Goal: Information Seeking & Learning: Learn about a topic

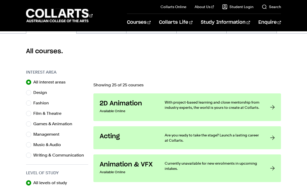
scroll to position [133, 0]
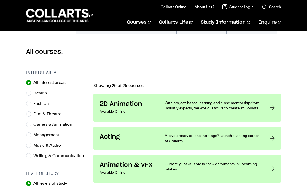
click at [194, 79] on div at bounding box center [186, 75] width 187 height 10
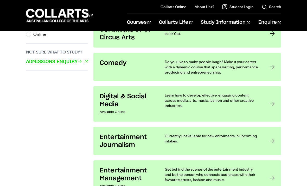
scroll to position [382, 0]
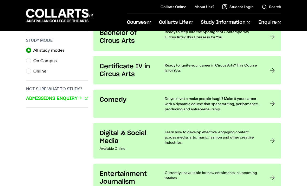
scroll to position [345, 0]
click at [252, 142] on p "Learn how to develop effective, engaging content across media, arts, music, fas…" at bounding box center [212, 137] width 95 height 16
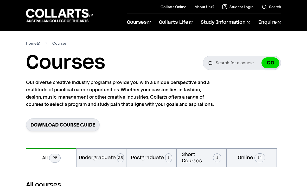
scroll to position [362, 0]
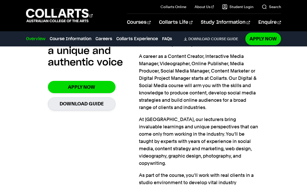
scroll to position [358, 0]
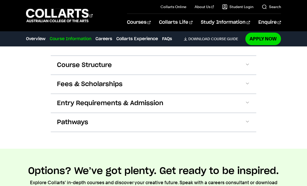
click at [68, 63] on button "Course Structure" at bounding box center [154, 65] width 206 height 19
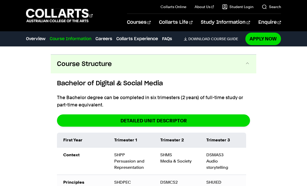
scroll to position [574, 0]
click at [72, 60] on span "Course Structure" at bounding box center [84, 64] width 55 height 8
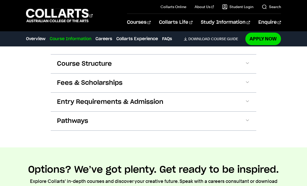
click at [66, 73] on button "Fees & Scholarships" at bounding box center [154, 82] width 206 height 19
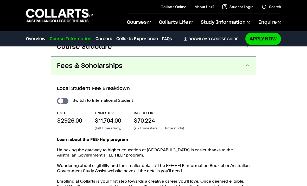
scroll to position [593, 0]
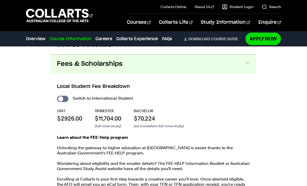
click at [61, 64] on button "Fees & Scholarships" at bounding box center [154, 63] width 206 height 19
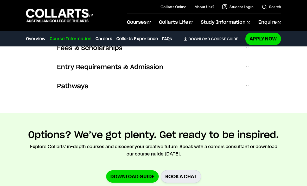
scroll to position [610, 0]
